Goal: Task Accomplishment & Management: Use online tool/utility

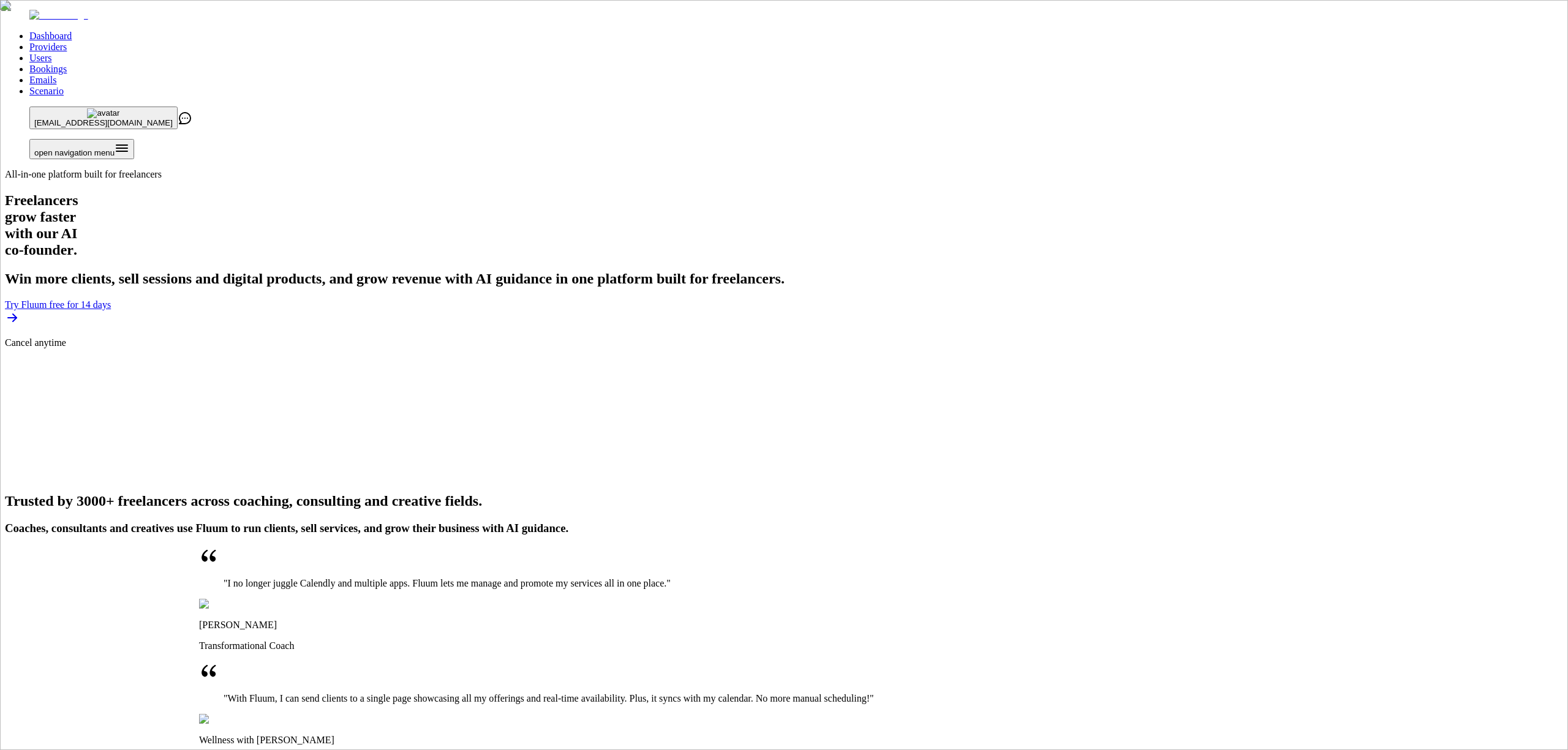
click at [67, 41] on link "Providers" at bounding box center [47, 46] width 37 height 10
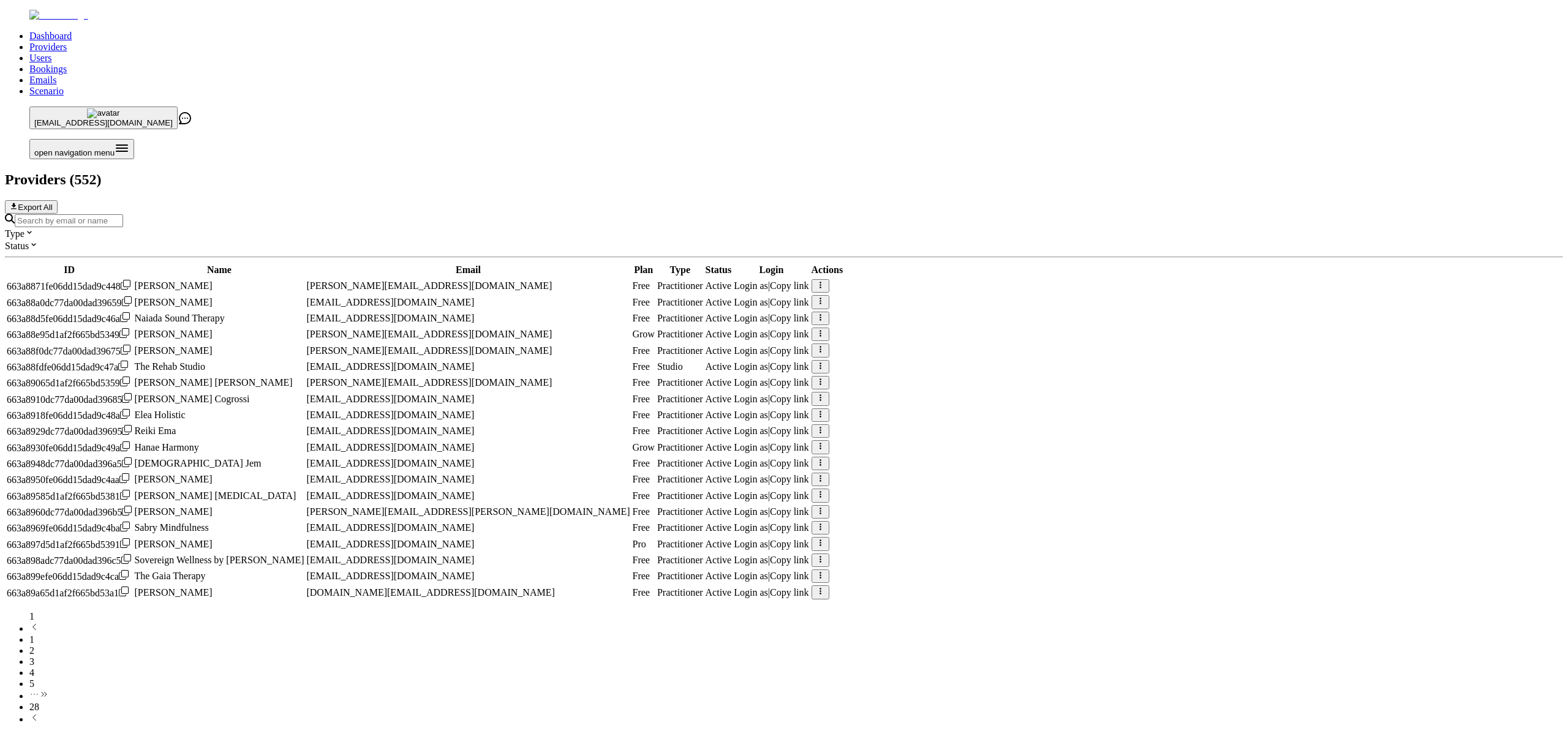
click at [123, 214] on input "Search by email or name" at bounding box center [69, 220] width 108 height 13
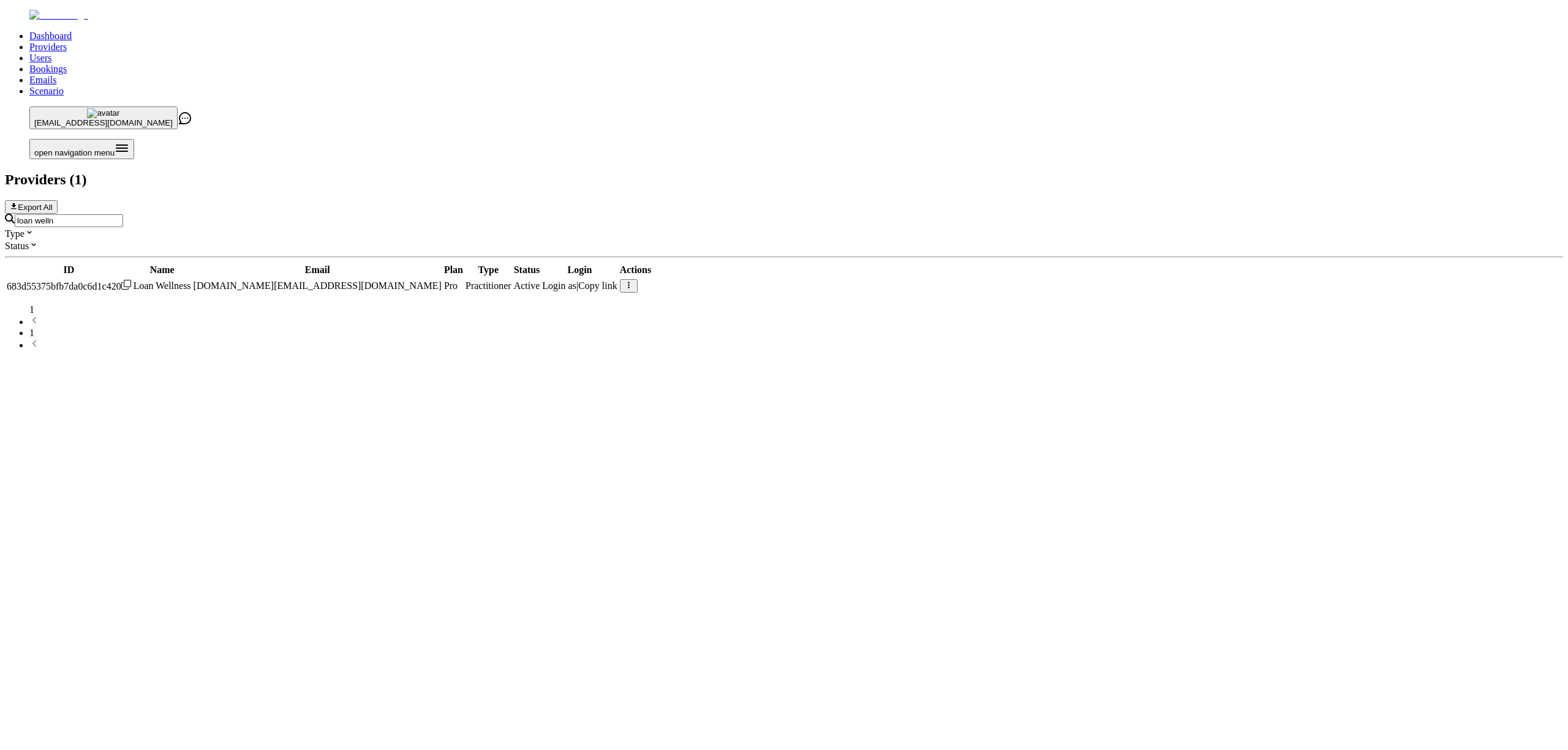
type input "loan welln"
click at [577, 280] on span "Login as" at bounding box center [559, 286] width 34 height 10
